Goal: Download file/media

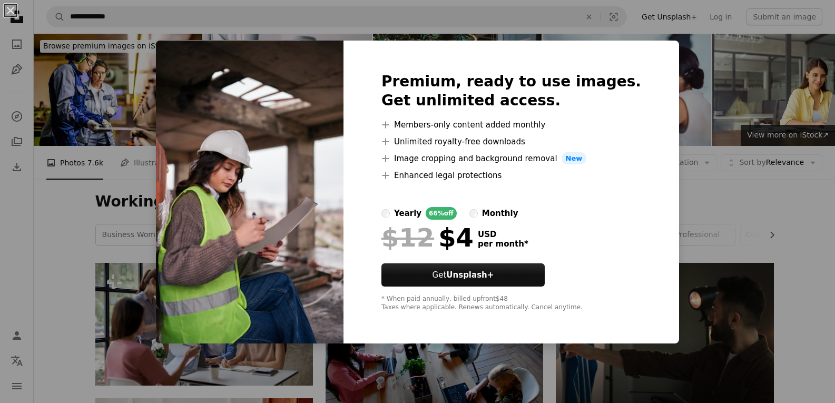
scroll to position [870, 0]
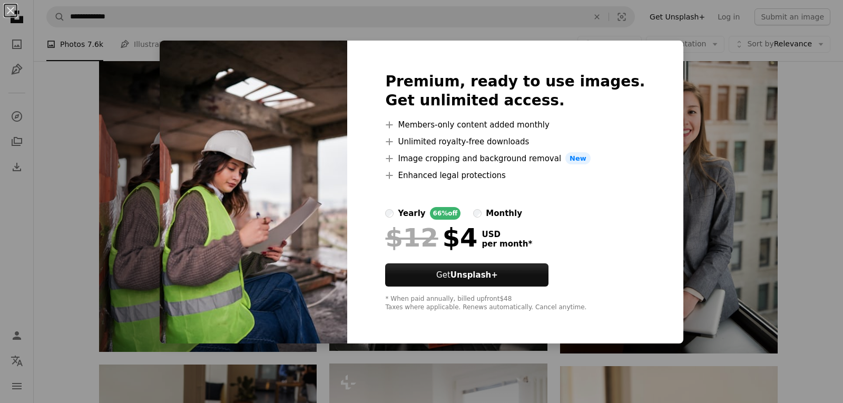
click at [791, 74] on div "An X shape Premium, ready to use images. Get unlimited access. A plus sign Memb…" at bounding box center [421, 201] width 843 height 403
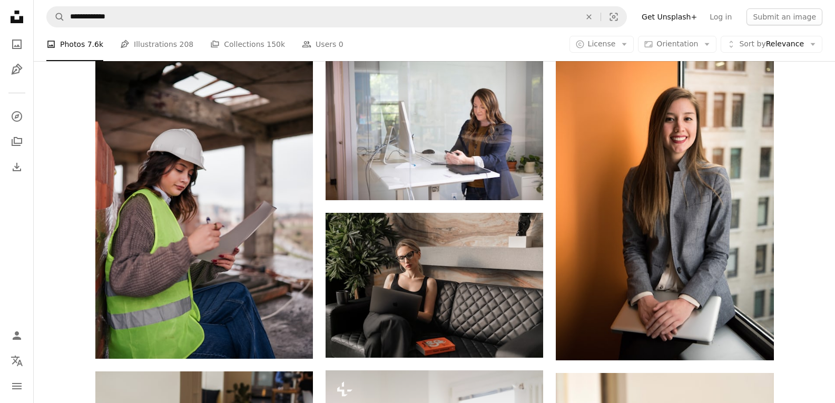
scroll to position [866, 0]
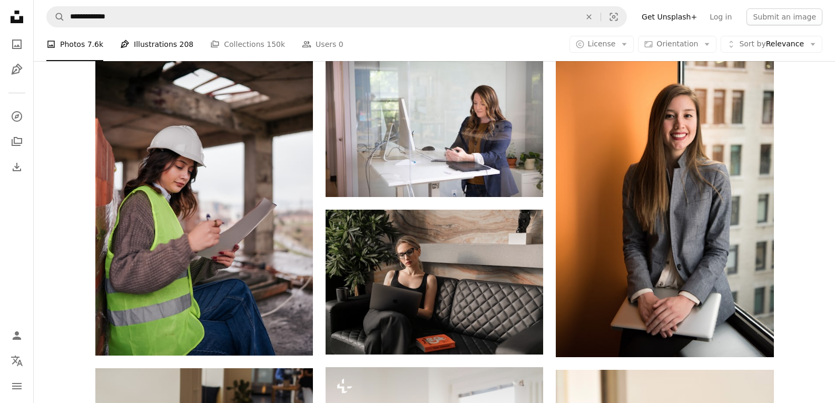
click at [165, 43] on link "Pen Tool Illustrations 208" at bounding box center [156, 44] width 73 height 34
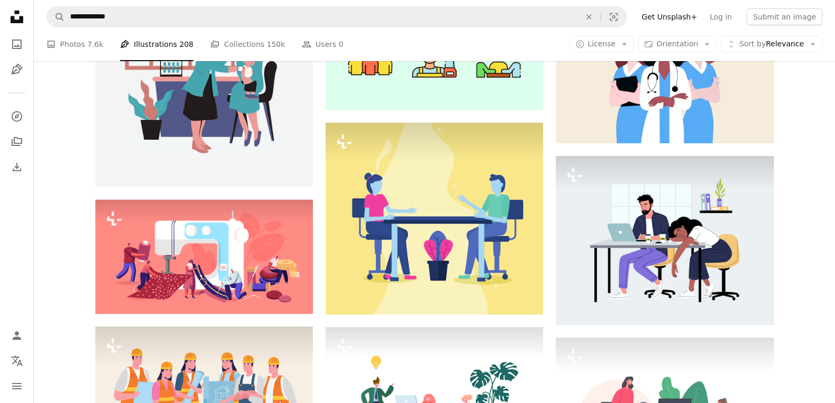
scroll to position [833, 0]
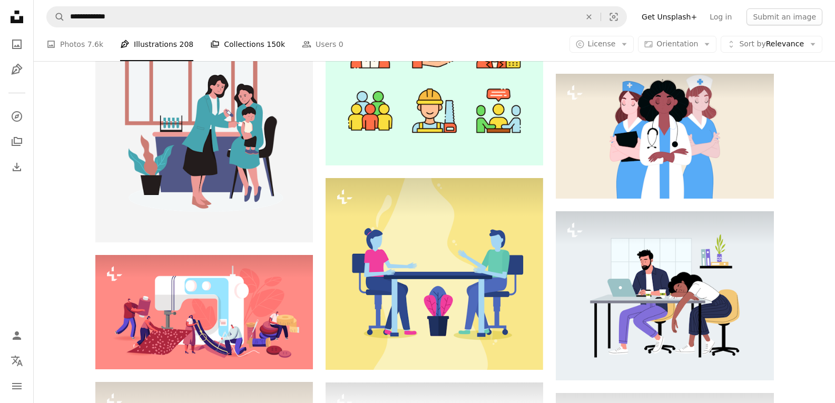
click at [267, 45] on span "150k" at bounding box center [276, 44] width 18 height 12
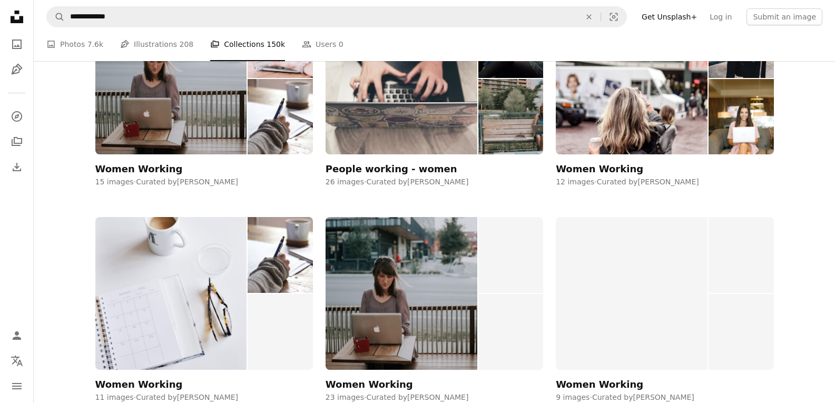
scroll to position [1507, 0]
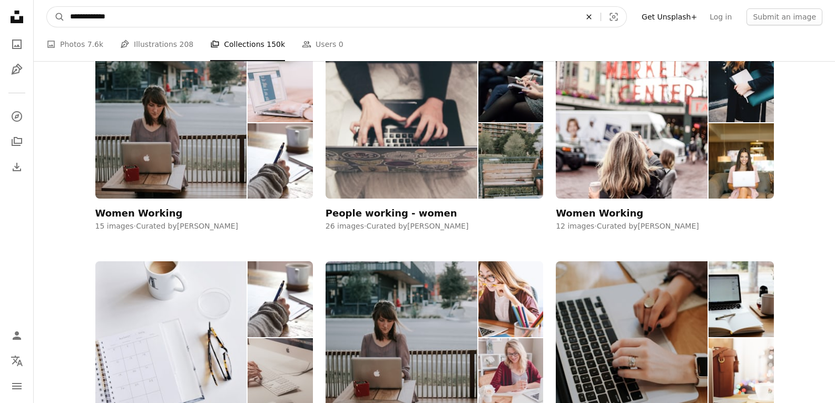
click at [600, 16] on icon "An X shape" at bounding box center [588, 17] width 23 height 8
type input "**********"
click at [47, 7] on button "A magnifying glass" at bounding box center [56, 17] width 18 height 20
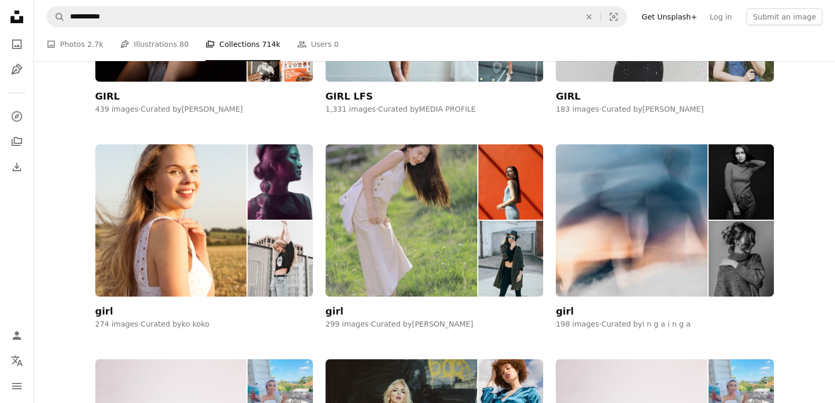
scroll to position [1203, 0]
